Goal: Navigation & Orientation: Understand site structure

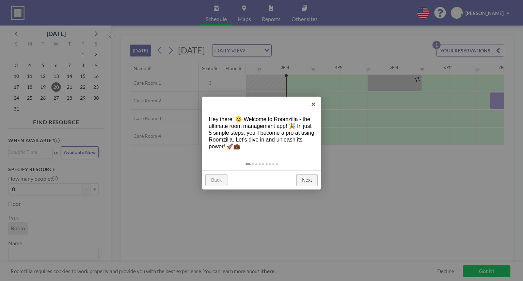
scroll to position [0, 790]
click at [316, 176] on link "Next" at bounding box center [306, 180] width 21 height 12
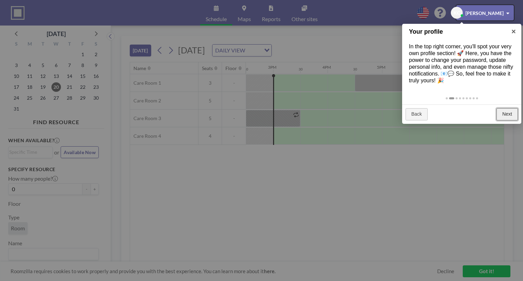
click at [507, 111] on link "Next" at bounding box center [506, 114] width 21 height 12
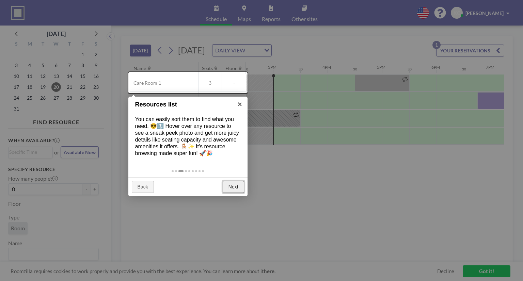
click at [225, 190] on link "Next" at bounding box center [233, 187] width 21 height 12
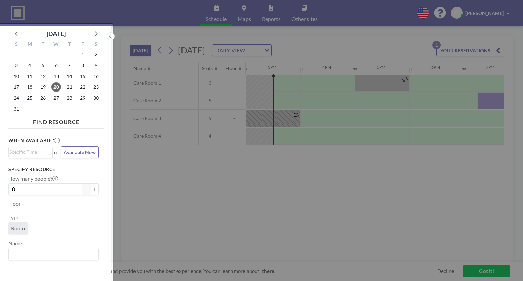
scroll to position [1, 0]
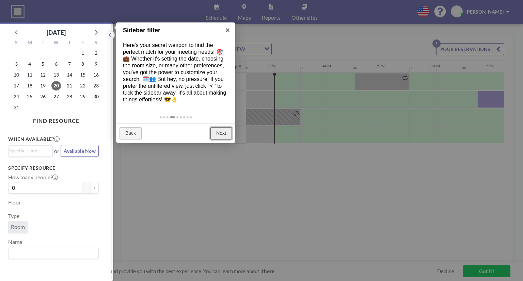
click at [225, 134] on link "Next" at bounding box center [220, 133] width 21 height 12
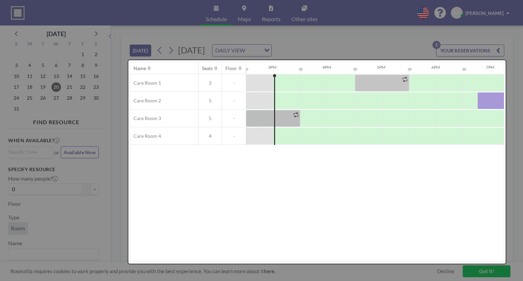
scroll to position [0, 0]
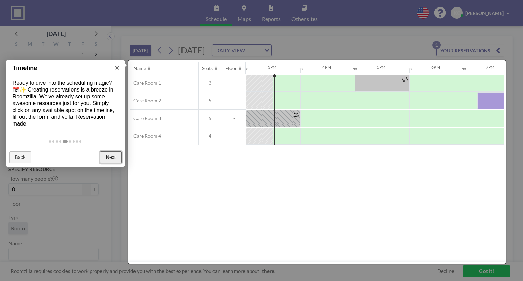
click at [109, 161] on link "Next" at bounding box center [110, 158] width 21 height 12
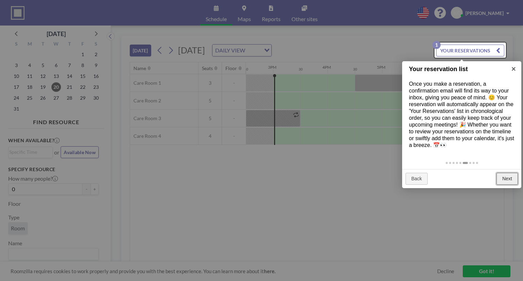
click at [509, 177] on link "Next" at bounding box center [506, 179] width 21 height 12
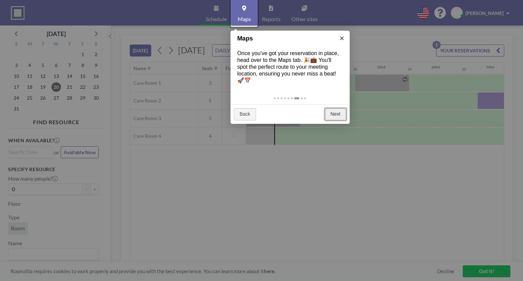
click at [327, 110] on link "Next" at bounding box center [335, 114] width 21 height 12
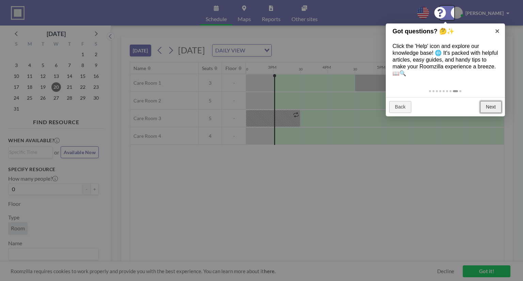
click at [483, 106] on link "Next" at bounding box center [490, 107] width 21 height 12
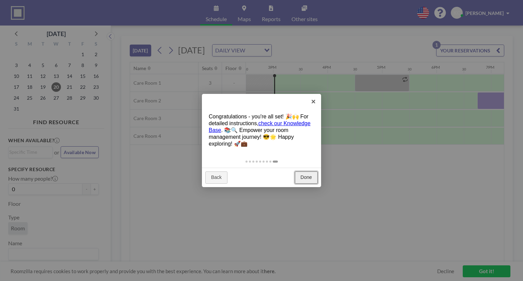
click at [301, 176] on link "Done" at bounding box center [306, 178] width 23 height 12
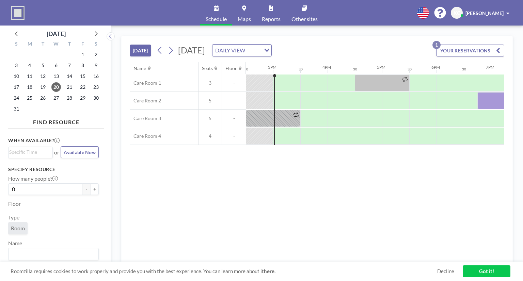
click at [507, 13] on span at bounding box center [507, 13] width 3 height 5
click at [219, 226] on div "Name Seats Floor 12AM 30 1AM 30 2AM 30 3AM 30 4AM 30 5AM 30 6AM 30 7AM 30 8AM 3…" at bounding box center [317, 162] width 374 height 200
click at [370, 31] on div "TODAY Wednesday, August 20, 2025 DAILY VIEW Loading... YOUR RESERVATIONS 1 Name…" at bounding box center [317, 154] width 412 height 256
click at [306, 18] on span "Other sites" at bounding box center [304, 18] width 26 height 5
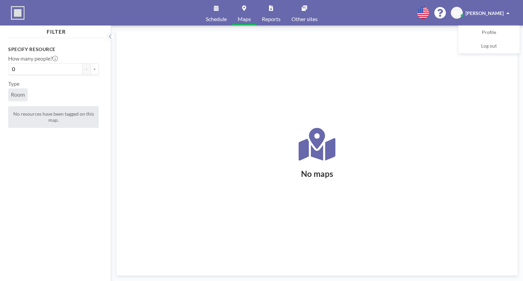
click at [219, 21] on span "Schedule" at bounding box center [216, 18] width 21 height 5
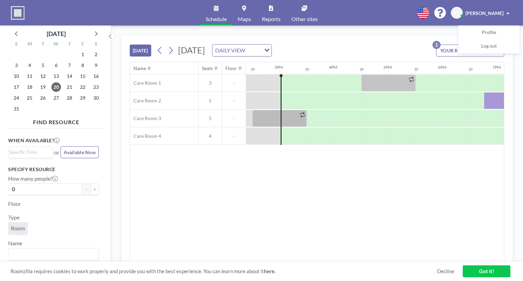
scroll to position [0, 790]
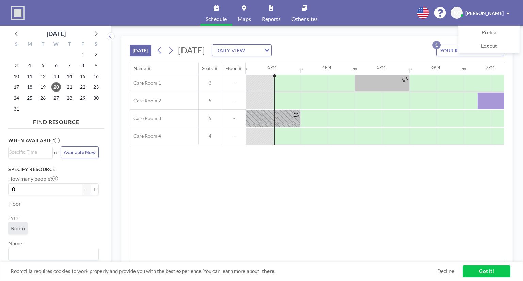
click at [20, 17] on img at bounding box center [18, 13] width 14 height 14
click at [483, 32] on span "Profile" at bounding box center [489, 32] width 14 height 7
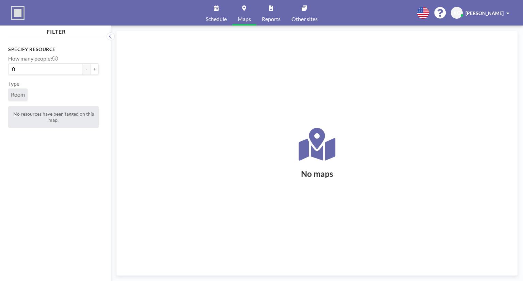
click at [219, 19] on span "Schedule" at bounding box center [216, 18] width 21 height 5
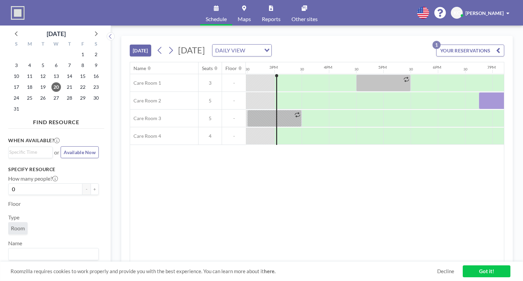
scroll to position [0, 790]
